Goal: Information Seeking & Learning: Learn about a topic

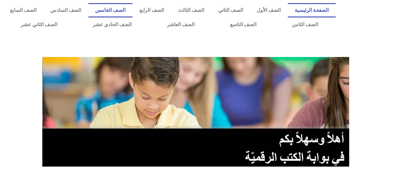
click at [133, 12] on link "الصف الخامس" at bounding box center [110, 10] width 44 height 14
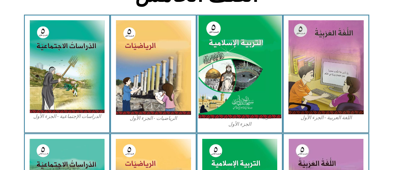
scroll to position [218, 0]
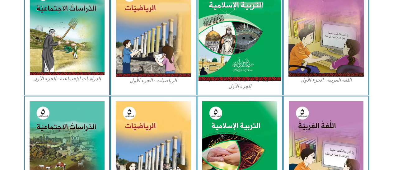
click at [213, 36] on img at bounding box center [239, 29] width 83 height 103
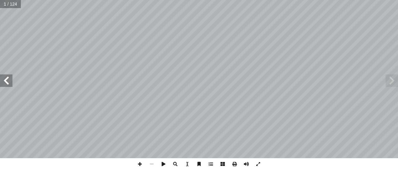
click at [12, 85] on span at bounding box center [6, 80] width 12 height 12
click at [12, 84] on span at bounding box center [6, 80] width 12 height 12
click at [0, 82] on span at bounding box center [6, 80] width 12 height 12
click at [5, 82] on span at bounding box center [6, 80] width 12 height 12
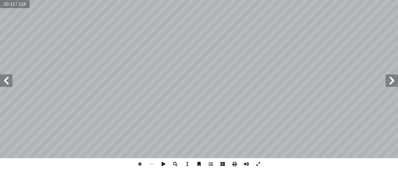
click at [9, 84] on span at bounding box center [6, 80] width 12 height 12
click at [11, 84] on span at bounding box center [6, 80] width 12 height 12
click at [6, 86] on span at bounding box center [6, 80] width 12 height 12
click at [7, 86] on span at bounding box center [6, 80] width 12 height 12
click at [140, 165] on span at bounding box center [140, 164] width 12 height 12
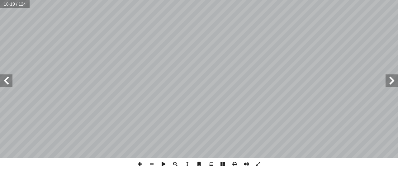
click at [140, 165] on span at bounding box center [140, 164] width 12 height 12
click at [154, 167] on span at bounding box center [152, 164] width 12 height 12
click at [155, 163] on span at bounding box center [152, 164] width 12 height 12
click at [153, 163] on span at bounding box center [152, 164] width 12 height 12
click at [389, 84] on span at bounding box center [392, 80] width 12 height 12
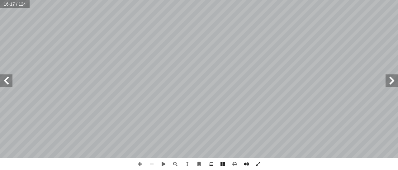
click at [10, 84] on span at bounding box center [6, 80] width 12 height 12
click at [140, 164] on span at bounding box center [140, 164] width 12 height 12
drag, startPoint x: 207, startPoint y: 162, endPoint x: 7, endPoint y: 75, distance: 218.8
click at [5, 76] on span at bounding box center [6, 80] width 12 height 12
drag, startPoint x: 25, startPoint y: 3, endPoint x: 392, endPoint y: 82, distance: 375.3
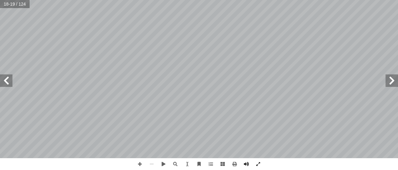
click at [392, 82] on span at bounding box center [392, 80] width 12 height 12
drag, startPoint x: 97, startPoint y: 169, endPoint x: 101, endPoint y: 168, distance: 4.2
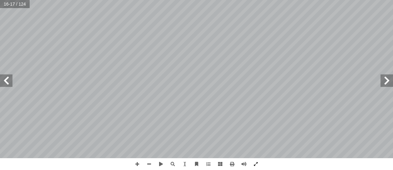
click at [2, 79] on span at bounding box center [6, 80] width 12 height 12
click at [388, 82] on span at bounding box center [386, 80] width 12 height 12
click at [6, 88] on span at bounding box center [6, 83] width 12 height 12
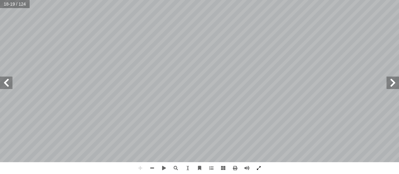
click at [6, 88] on span at bounding box center [6, 83] width 12 height 12
click at [0, 84] on span at bounding box center [6, 83] width 12 height 12
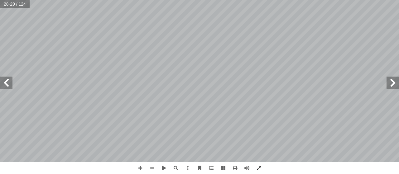
click at [1, 83] on span at bounding box center [6, 83] width 12 height 12
click at [1, 81] on span at bounding box center [6, 83] width 12 height 12
click at [2, 76] on div "٢٤ ي ِ د ْ ه َ � َ � َ ك َّ ن ِ إ ﴿ عالى: َ ت ُ ه ُ ل ْ و َ ها ق ِ ت َ ل ِ ث ْ …" at bounding box center [199, 81] width 399 height 162
click at [398, 84] on span at bounding box center [392, 83] width 12 height 12
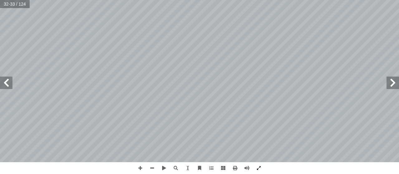
click at [398, 84] on span at bounding box center [392, 83] width 12 height 12
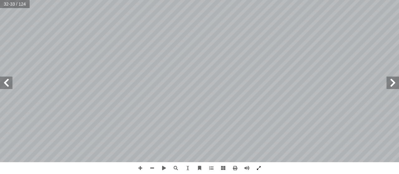
click at [398, 83] on span at bounding box center [392, 83] width 12 height 12
click at [398, 81] on span at bounding box center [392, 83] width 12 height 12
click at [366, 170] on div "١ 4 ر � نفط � ال ُ سورة ظ) ْ ف ِ وح ٌ (تفسير ُ س ْ ر َّ الد س: ْ ر َّ الد ُ هدا…" at bounding box center [199, 87] width 399 height 174
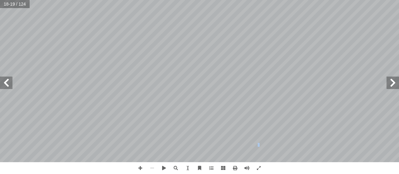
click at [366, 170] on div "١ 4 ر � نفط � ال ُ سورة ظ) ْ ف ِ وح ٌ (تفسير ُ س ْ ر َّ الد س: ْ ر َّ الد ُ هدا…" at bounding box center [199, 87] width 399 height 174
click at [6, 80] on span at bounding box center [6, 83] width 12 height 12
click at [16, 66] on div "١ 6 ورة: ّ الس ُ ت � ع موضو ل عظيمة. � هو أ مخيف، وفيه � ٌ محالة، وهو يوم � ل ق…" at bounding box center [199, 81] width 399 height 162
drag, startPoint x: 4, startPoint y: 88, endPoint x: 6, endPoint y: 81, distance: 7.4
click at [6, 89] on span at bounding box center [6, 83] width 12 height 12
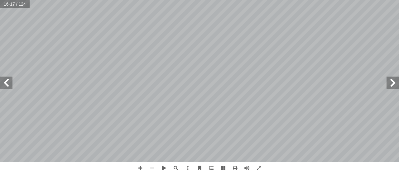
click at [6, 81] on span at bounding box center [6, 83] width 12 height 12
click at [6, 82] on span at bounding box center [6, 83] width 12 height 12
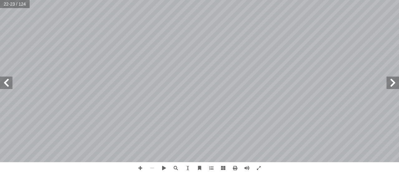
click at [3, 78] on span at bounding box center [6, 83] width 12 height 12
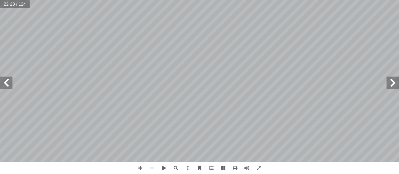
click at [3, 78] on span at bounding box center [6, 83] width 12 height 12
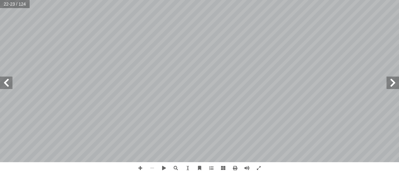
click at [3, 78] on span at bounding box center [6, 83] width 12 height 12
click at [8, 79] on span at bounding box center [6, 83] width 12 height 12
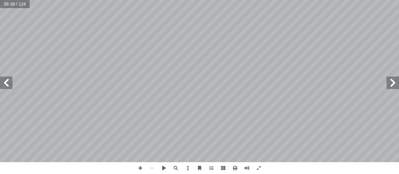
click at [8, 79] on span at bounding box center [6, 83] width 12 height 12
click at [8, 80] on span at bounding box center [6, 83] width 12 height 12
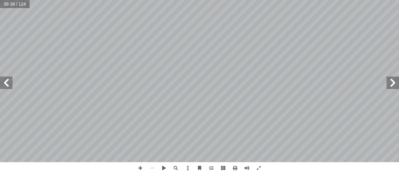
click at [8, 80] on span at bounding box center [6, 83] width 12 height 12
drag, startPoint x: 398, startPoint y: 88, endPoint x: 398, endPoint y: -29, distance: 117.4
click at [398, 0] on html "الصفحة الرئيسية الصف الأول الصف الثاني الصف الثالث الصف الرابع الصف الخامس الصف…" at bounding box center [199, 28] width 399 height 57
click at [6, 80] on span at bounding box center [6, 83] width 12 height 12
click at [6, 79] on span at bounding box center [6, 83] width 12 height 12
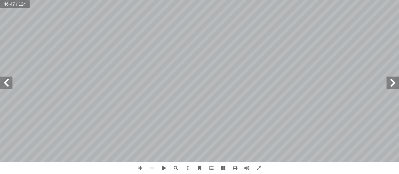
click at [6, 79] on span at bounding box center [6, 83] width 12 height 12
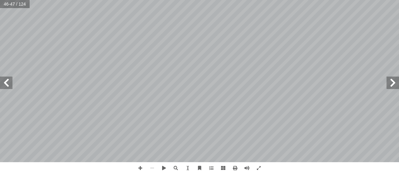
click at [6, 79] on span at bounding box center [6, 83] width 12 height 12
click at [395, 88] on span at bounding box center [392, 83] width 12 height 12
click at [393, 84] on span at bounding box center [392, 83] width 12 height 12
click at [394, 83] on span at bounding box center [392, 83] width 12 height 12
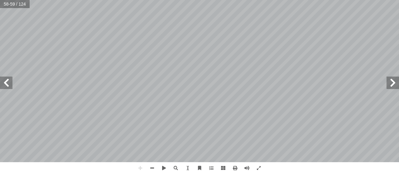
click at [394, 81] on span at bounding box center [392, 83] width 12 height 12
click at [395, 81] on span at bounding box center [392, 83] width 12 height 12
click at [395, 80] on span at bounding box center [392, 83] width 12 height 12
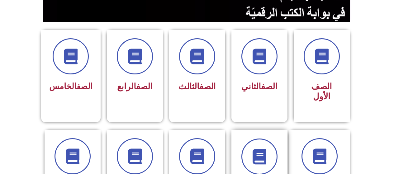
scroll to position [156, 0]
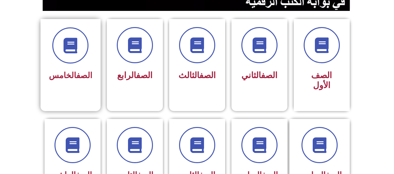
click at [76, 80] on link "الصف" at bounding box center [84, 75] width 16 height 9
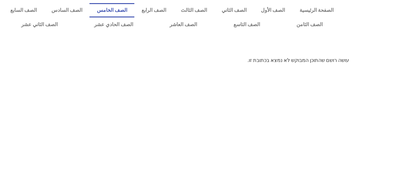
click at [134, 8] on link "الصف الخامس" at bounding box center [111, 10] width 45 height 14
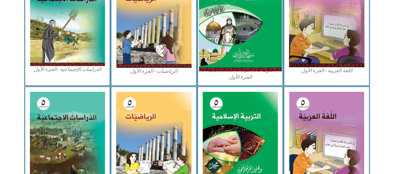
scroll to position [187, 0]
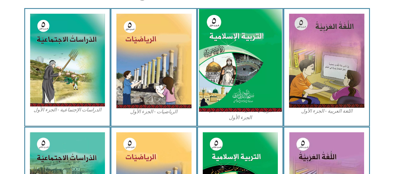
click at [243, 42] on img at bounding box center [240, 60] width 83 height 103
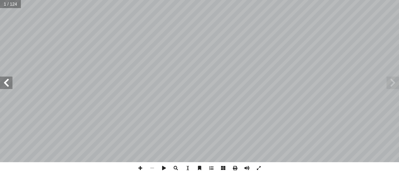
click at [0, 79] on span at bounding box center [6, 83] width 12 height 12
click at [0, 80] on span at bounding box center [6, 83] width 12 height 12
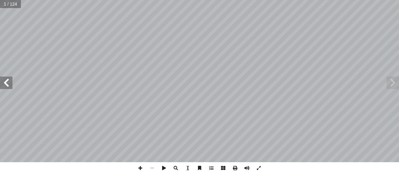
click at [0, 81] on span at bounding box center [6, 83] width 12 height 12
click at [5, 78] on span at bounding box center [6, 83] width 12 height 12
click at [392, 78] on span at bounding box center [392, 83] width 12 height 12
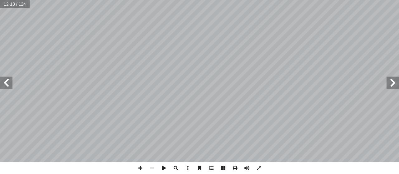
click at [4, 79] on span at bounding box center [6, 83] width 12 height 12
click at [4, 78] on span at bounding box center [6, 83] width 12 height 12
click at [9, 77] on span at bounding box center [6, 83] width 12 height 12
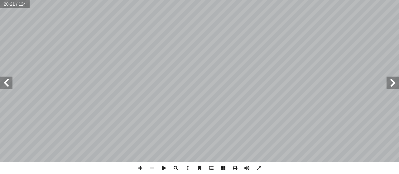
click at [9, 77] on span at bounding box center [6, 83] width 12 height 12
click at [8, 77] on span at bounding box center [6, 83] width 12 height 12
click at [7, 79] on span at bounding box center [6, 83] width 12 height 12
click at [6, 79] on span at bounding box center [6, 83] width 12 height 12
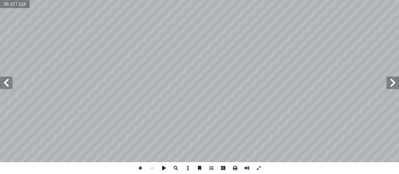
click at [9, 86] on span at bounding box center [6, 83] width 12 height 12
click at [9, 84] on span at bounding box center [6, 83] width 12 height 12
click at [8, 81] on span at bounding box center [6, 83] width 12 height 12
click at [7, 80] on span at bounding box center [6, 83] width 12 height 12
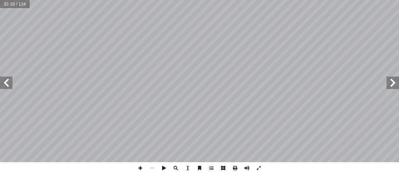
click at [6, 78] on span at bounding box center [6, 83] width 12 height 12
click at [6, 81] on span at bounding box center [6, 83] width 12 height 12
click at [7, 85] on span at bounding box center [6, 83] width 12 height 12
click at [7, 84] on span at bounding box center [6, 83] width 12 height 12
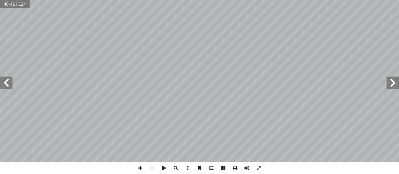
click at [7, 84] on span at bounding box center [6, 83] width 12 height 12
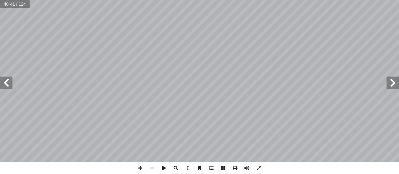
click at [7, 84] on span at bounding box center [6, 83] width 12 height 12
click at [6, 83] on span at bounding box center [6, 83] width 12 height 12
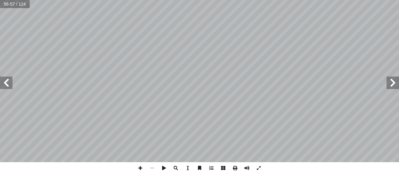
click at [6, 83] on span at bounding box center [6, 83] width 12 height 12
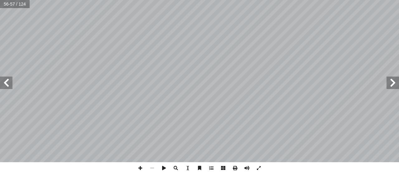
click at [6, 83] on span at bounding box center [6, 83] width 12 height 12
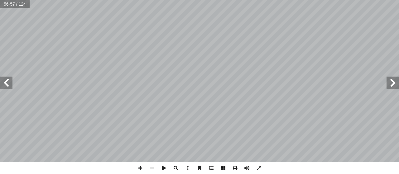
click at [6, 83] on span at bounding box center [6, 83] width 12 height 12
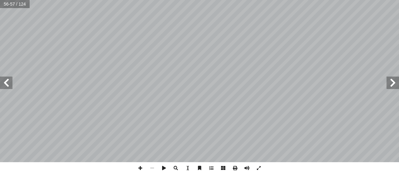
click at [6, 83] on span at bounding box center [6, 83] width 12 height 12
click at [2, 83] on span at bounding box center [6, 83] width 12 height 12
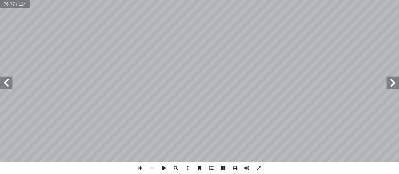
click at [3, 83] on span at bounding box center [6, 83] width 12 height 12
click at [4, 83] on span at bounding box center [6, 83] width 12 height 12
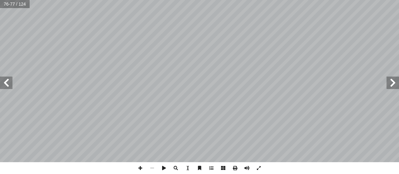
click at [4, 83] on span at bounding box center [6, 83] width 12 height 12
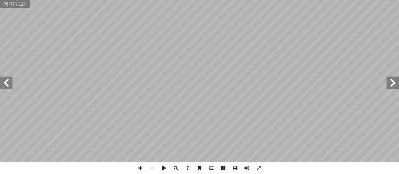
click at [4, 83] on span at bounding box center [6, 83] width 12 height 12
click at [5, 82] on span at bounding box center [6, 83] width 12 height 12
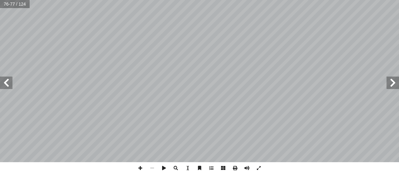
click at [5, 82] on span at bounding box center [6, 83] width 12 height 12
